Goal: Information Seeking & Learning: Learn about a topic

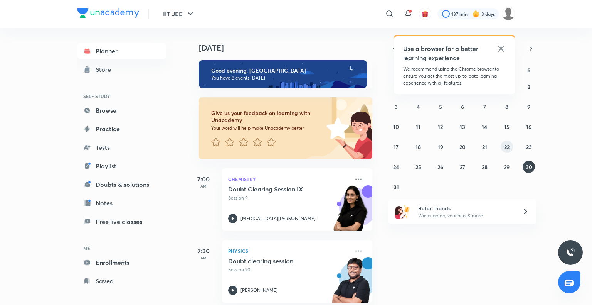
click at [504, 149] on abbr "22" at bounding box center [506, 146] width 5 height 7
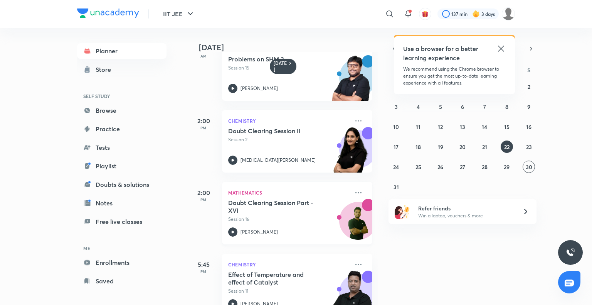
scroll to position [238, 0]
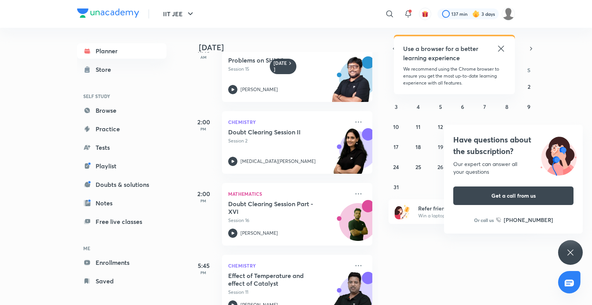
click at [466, 149] on div "IIT JEE ​ Use a browser for a better learning experience We recommend using the…" at bounding box center [296, 152] width 592 height 305
click at [565, 250] on div "Have questions about the subscription? Our expert can answer all your questions…" at bounding box center [570, 252] width 25 height 25
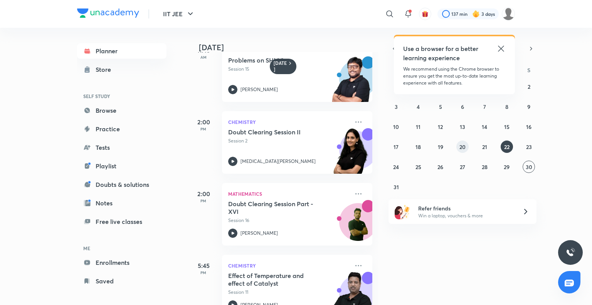
click at [466, 146] on abbr "20" at bounding box center [463, 146] width 6 height 7
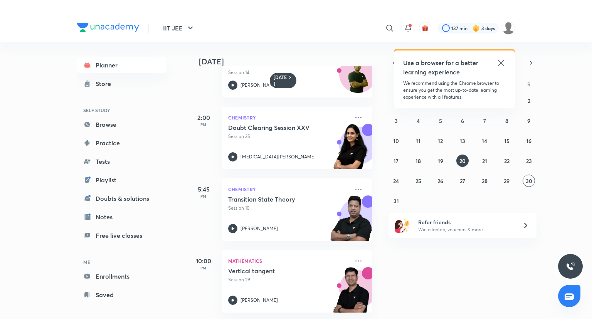
scroll to position [405, 0]
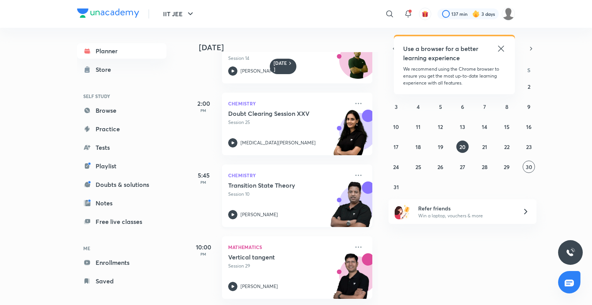
click at [276, 181] on h5 "Transition State Theory" at bounding box center [276, 185] width 96 height 8
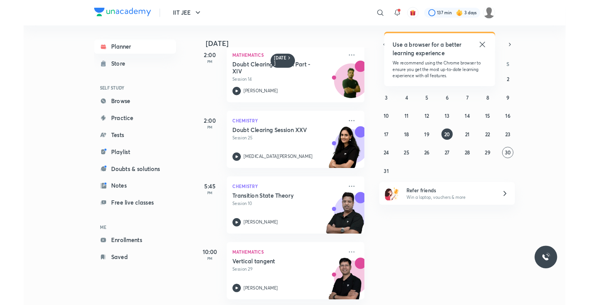
scroll to position [377, 0]
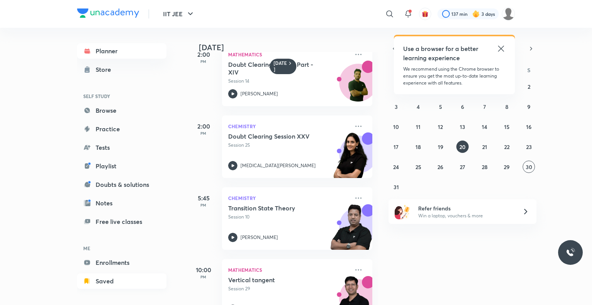
click at [108, 279] on link "Saved" at bounding box center [121, 280] width 89 height 15
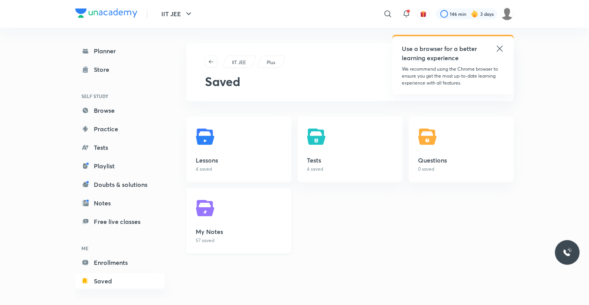
click at [248, 221] on link "My Notes 57 saved" at bounding box center [238, 220] width 105 height 65
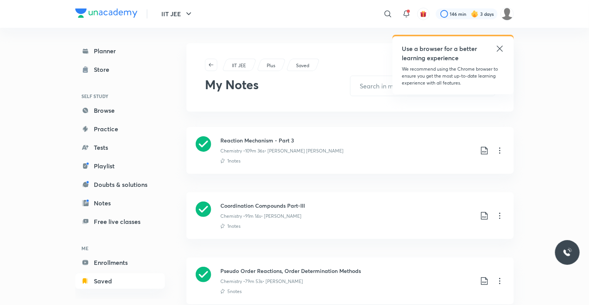
click at [199, 215] on icon at bounding box center [203, 208] width 15 height 15
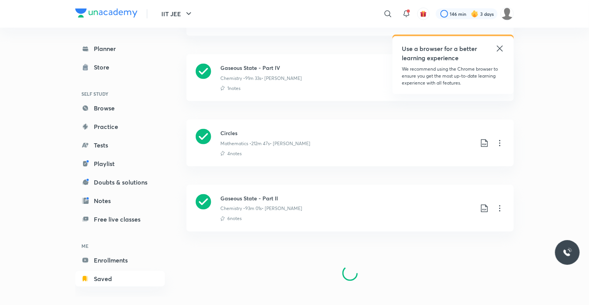
scroll to position [529, 0]
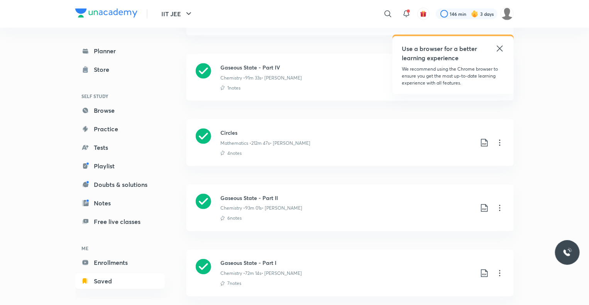
click at [497, 47] on icon at bounding box center [499, 48] width 9 height 9
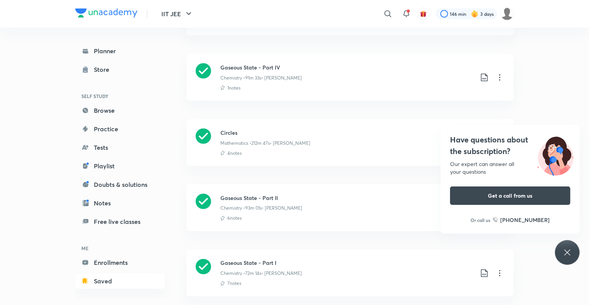
click at [566, 246] on div "Have questions about the subscription? Our expert can answer all your questions…" at bounding box center [567, 252] width 25 height 25
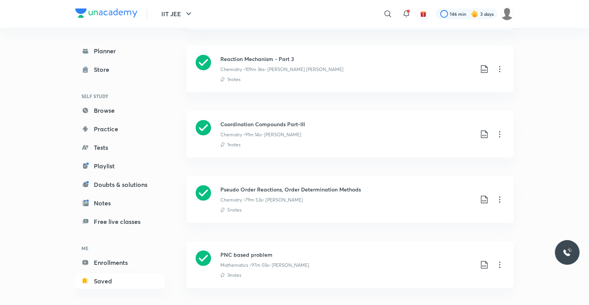
scroll to position [44, 0]
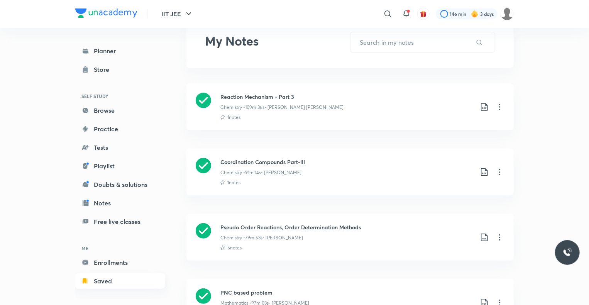
click at [119, 283] on link "Saved" at bounding box center [119, 280] width 89 height 15
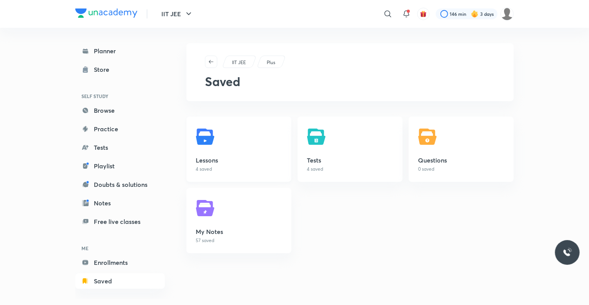
click at [239, 164] on link "Lessons 4 saved" at bounding box center [238, 148] width 105 height 65
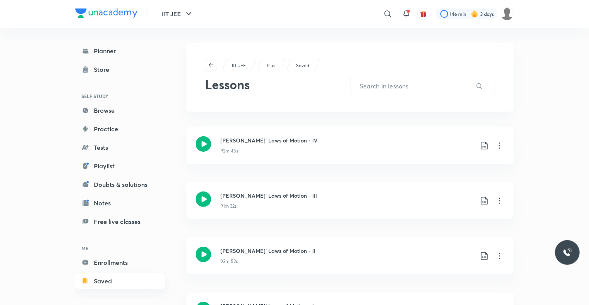
click at [140, 277] on link "Saved" at bounding box center [119, 280] width 89 height 15
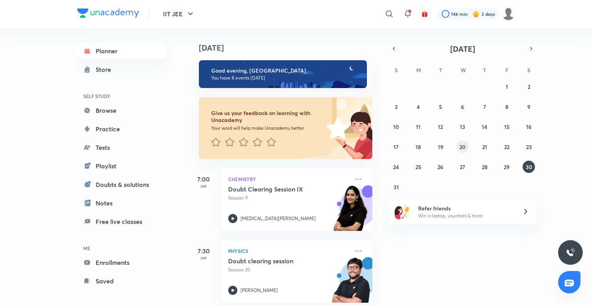
click at [463, 148] on abbr "20" at bounding box center [463, 146] width 6 height 7
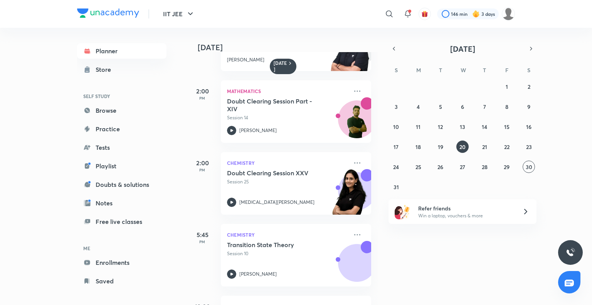
scroll to position [340, 1]
click at [253, 271] on p "[PERSON_NAME]" at bounding box center [257, 273] width 37 height 7
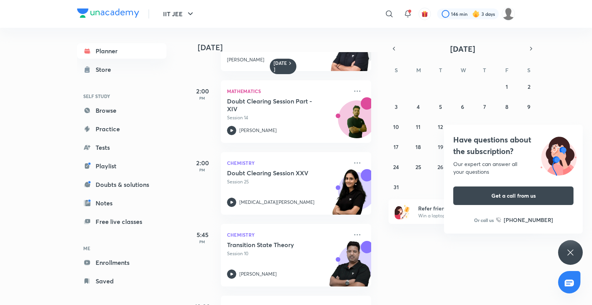
click at [567, 242] on div "Have questions about the subscription? Our expert can answer all your questions…" at bounding box center [570, 252] width 25 height 25
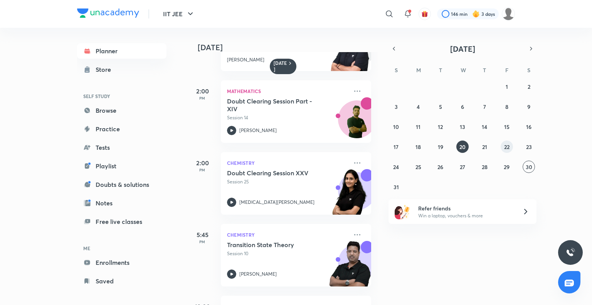
click at [508, 147] on abbr "22" at bounding box center [506, 146] width 5 height 7
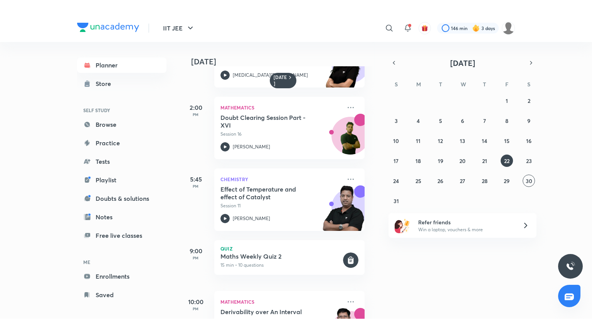
scroll to position [346, 8]
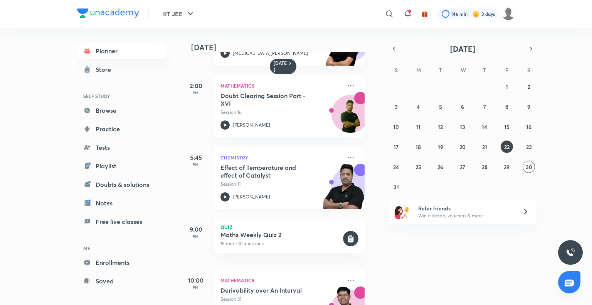
click at [284, 173] on h5 "Effect of Temperature and effect of Catalyst" at bounding box center [269, 171] width 96 height 15
